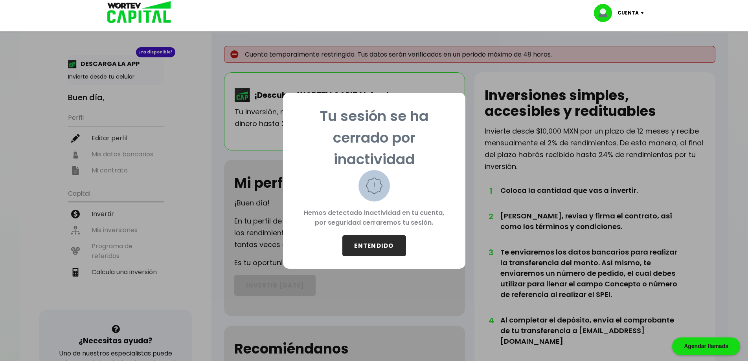
click at [362, 245] on button "ENTENDIDO" at bounding box center [375, 246] width 64 height 21
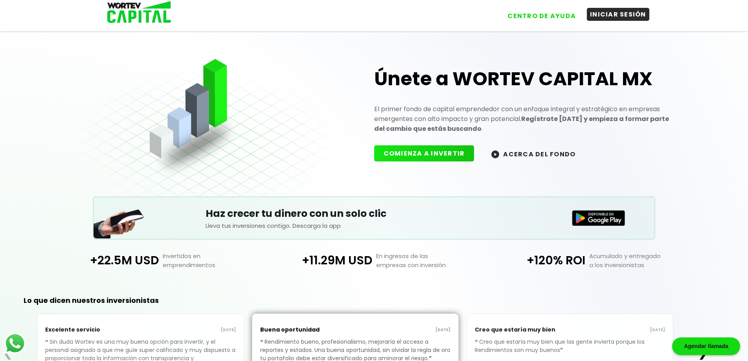
click at [625, 13] on button "INICIAR SESIÓN" at bounding box center [618, 14] width 63 height 13
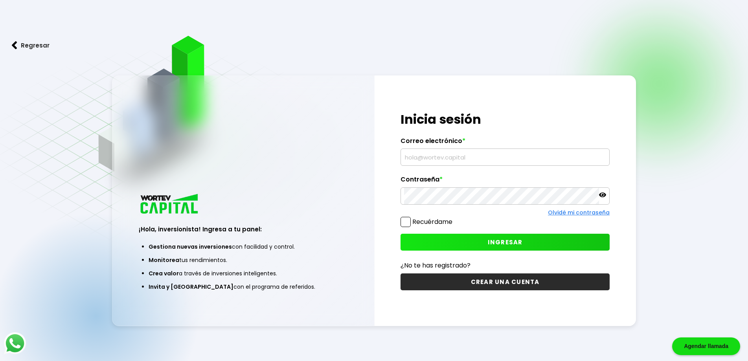
type input "[EMAIL_ADDRESS][DOMAIN_NAME]"
click at [408, 221] on span at bounding box center [406, 222] width 10 height 10
click at [454, 218] on input "Recuérdame" at bounding box center [454, 218] width 0 height 0
click at [482, 242] on button "INGRESAR" at bounding box center [505, 242] width 209 height 17
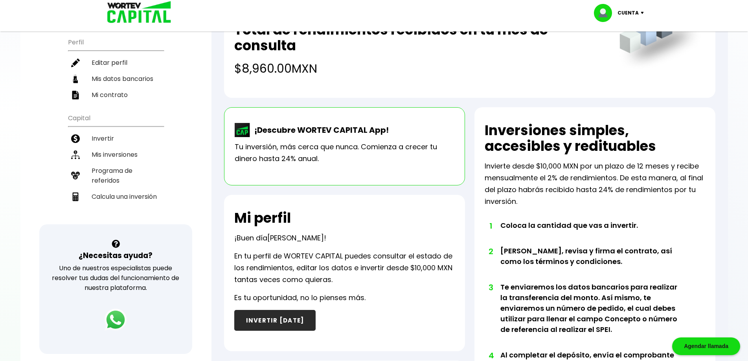
scroll to position [84, 0]
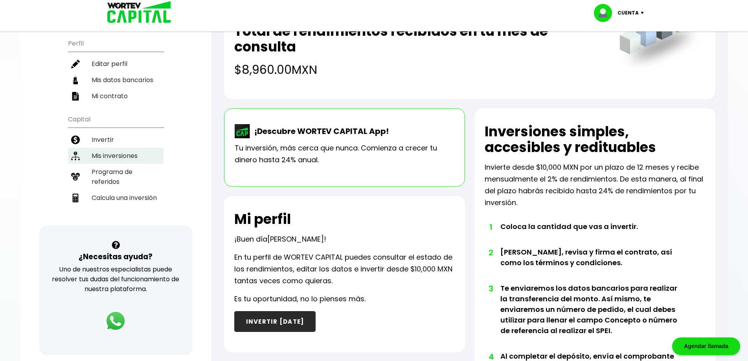
click at [114, 148] on li "Mis inversiones" at bounding box center [116, 156] width 96 height 16
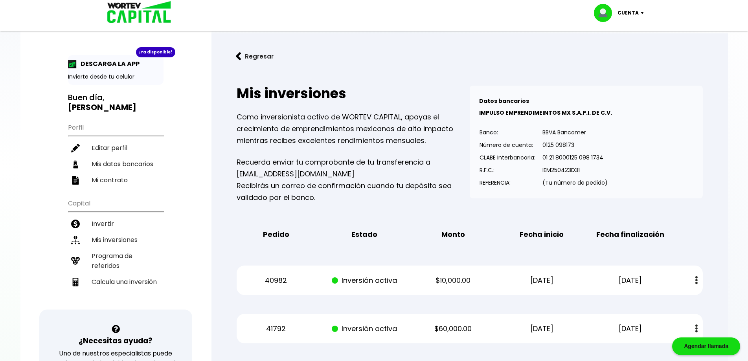
click at [736, 172] on div at bounding box center [374, 180] width 748 height 361
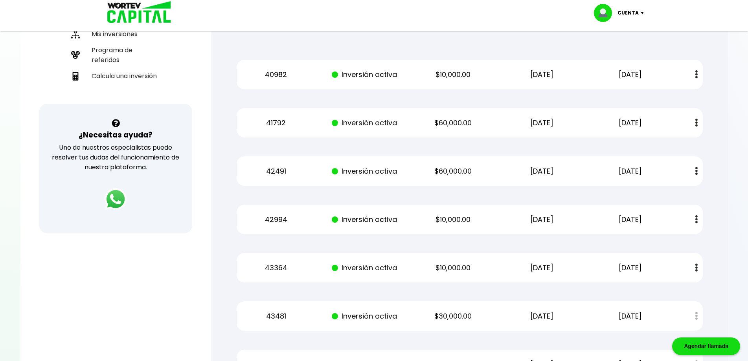
scroll to position [192, 0]
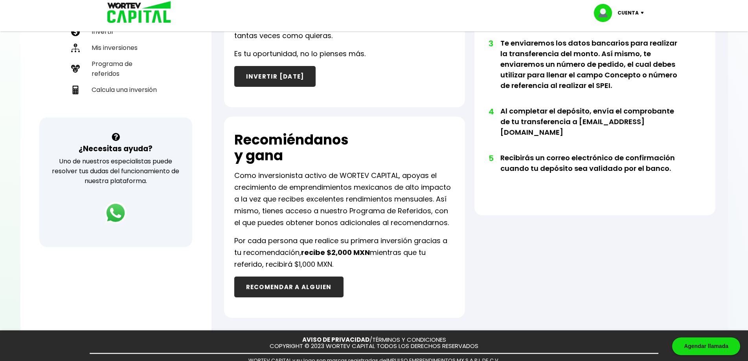
scroll to position [84, 0]
